Goal: Task Accomplishment & Management: Manage account settings

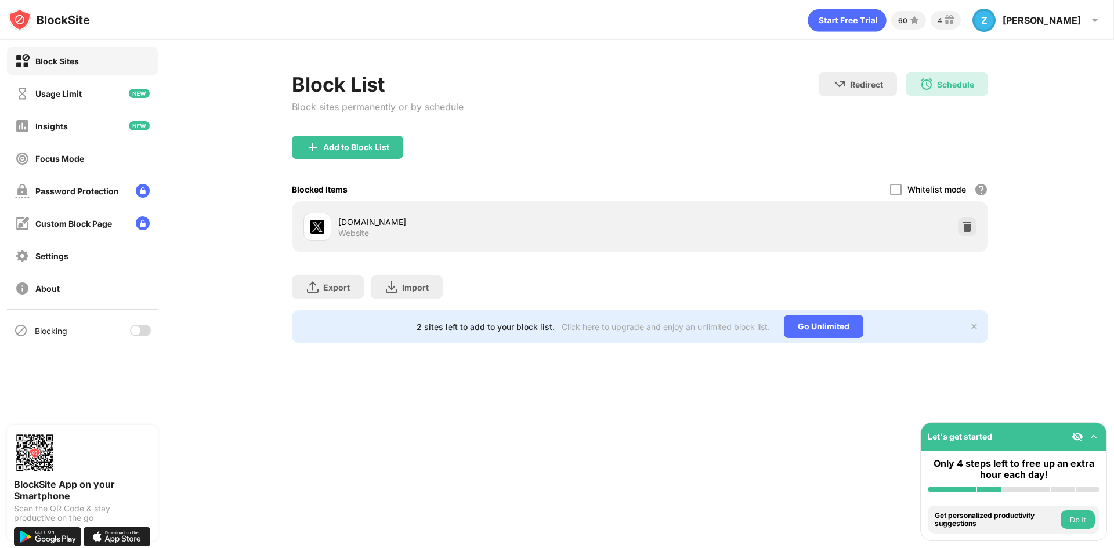
click at [138, 335] on div at bounding box center [140, 331] width 21 height 12
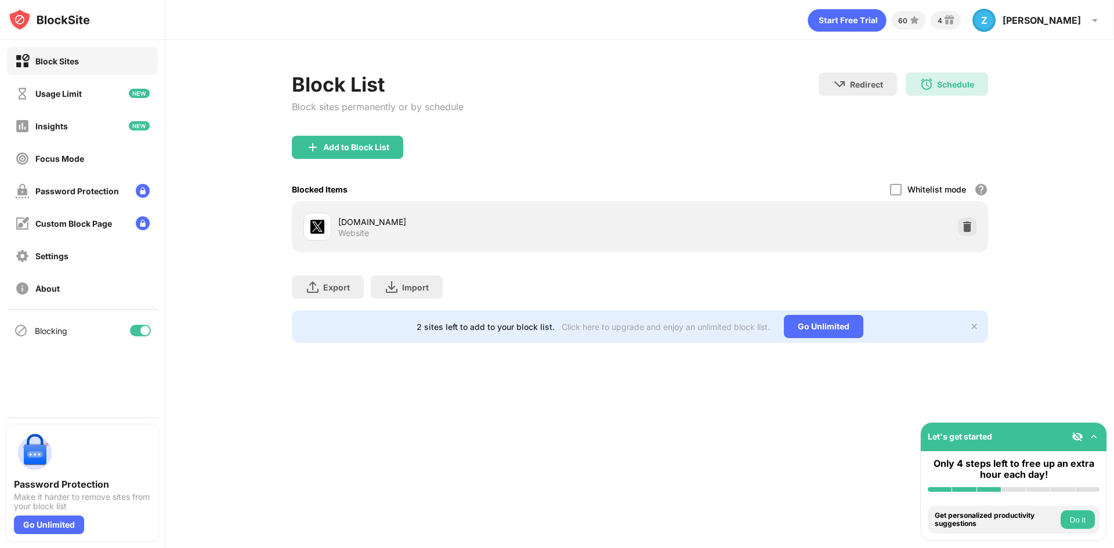
click at [139, 328] on div at bounding box center [140, 331] width 21 height 12
click at [139, 328] on div at bounding box center [135, 330] width 9 height 9
